Goal: Navigation & Orientation: Find specific page/section

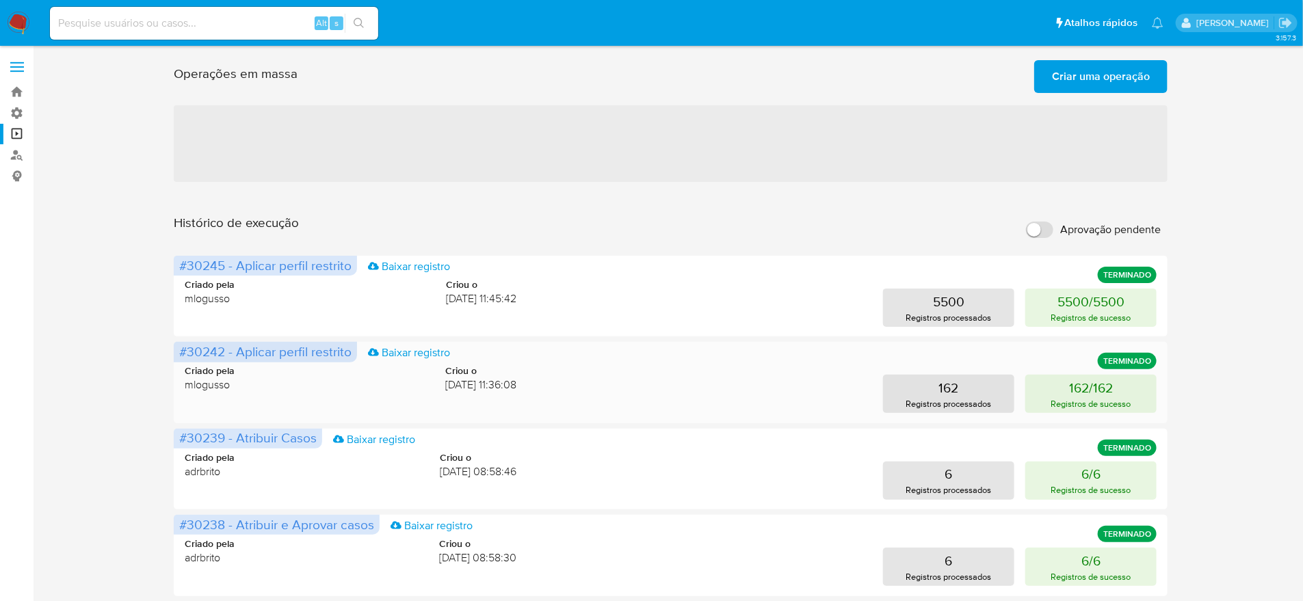
click at [388, 348] on div "Criado pela mlogusso Criou o [DATE] 11:36:08 162 Registros processados 162/162 …" at bounding box center [671, 381] width 973 height 66
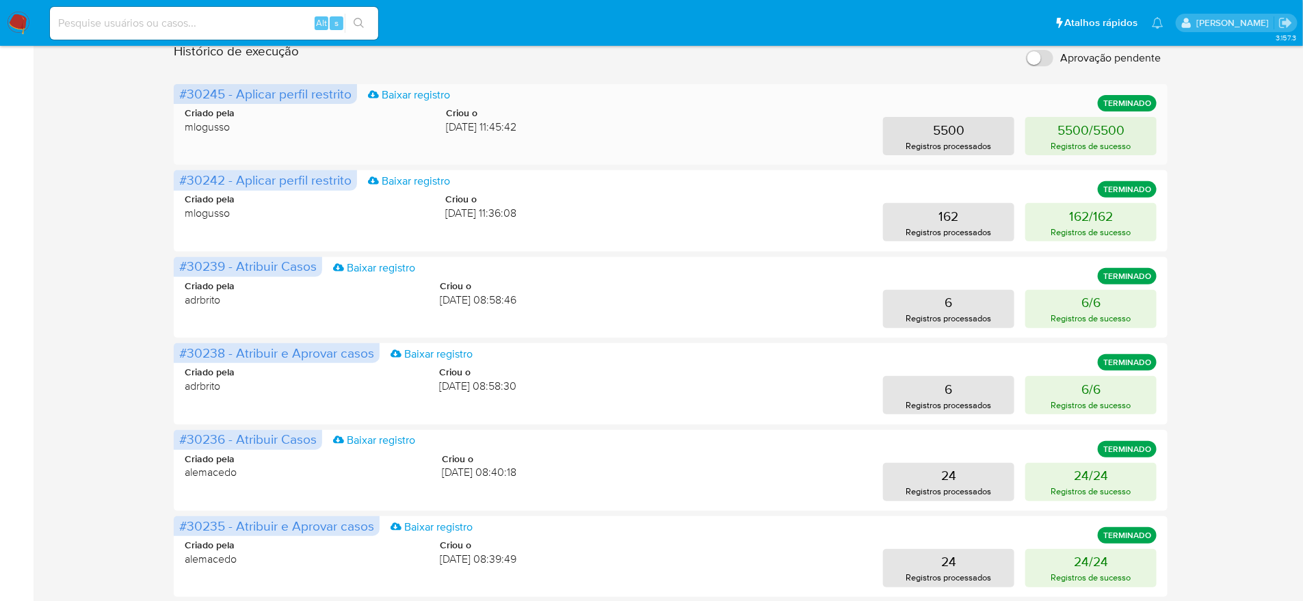
scroll to position [317, 0]
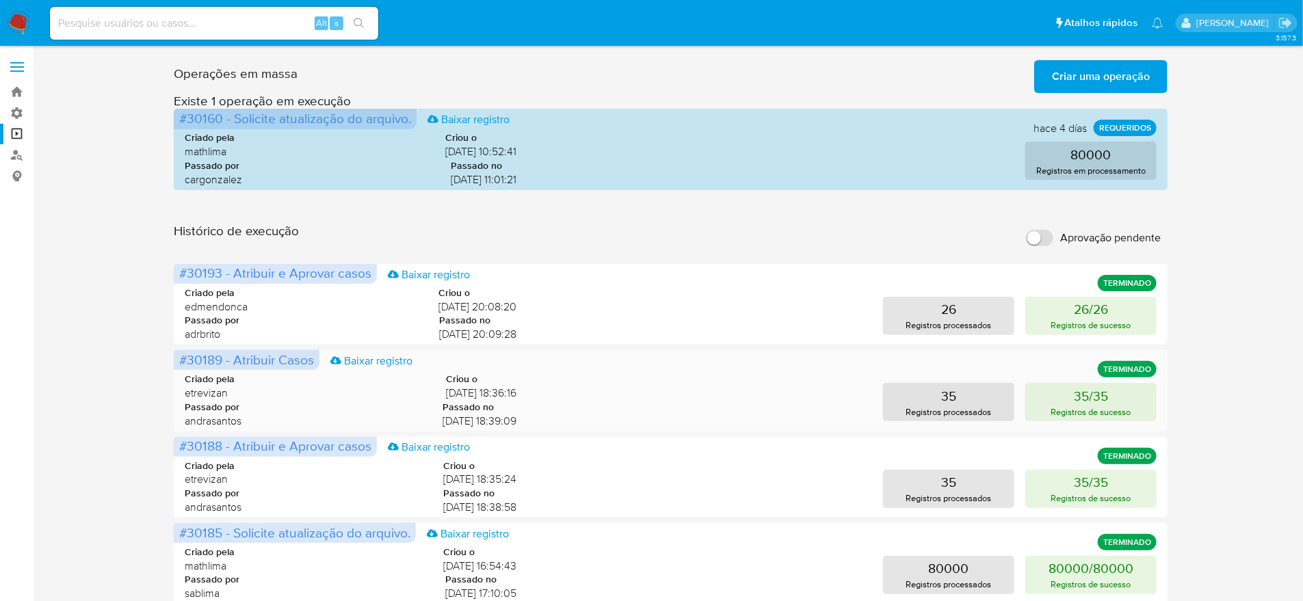
scroll to position [326, 0]
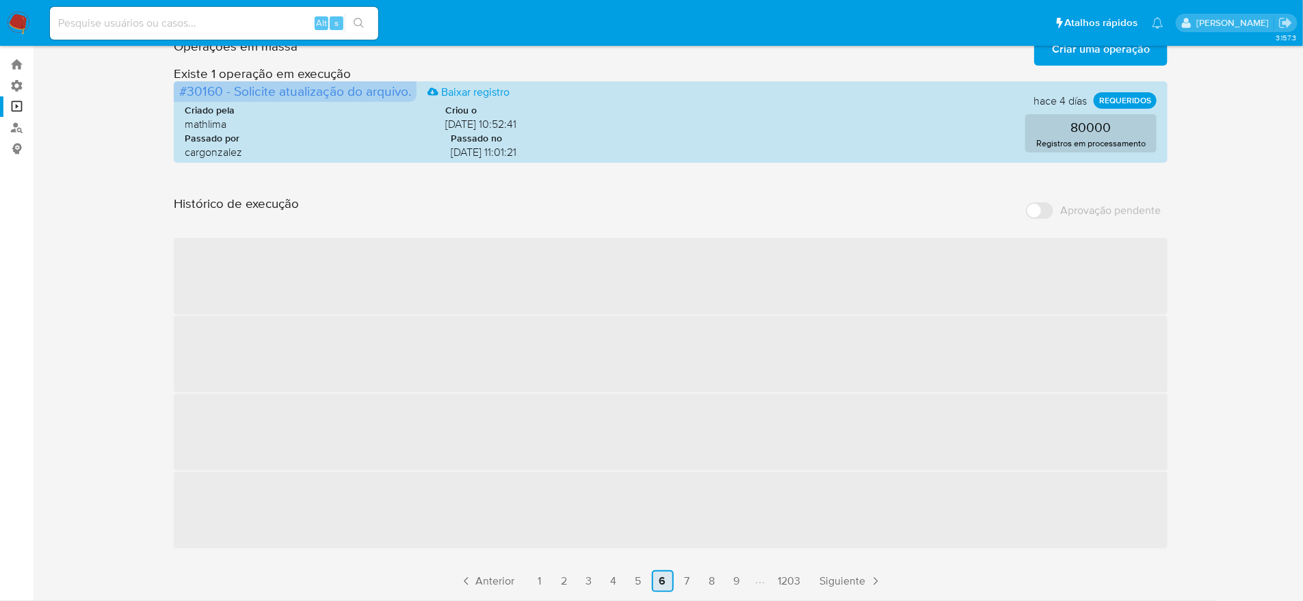
scroll to position [0, 0]
